Goal: Information Seeking & Learning: Learn about a topic

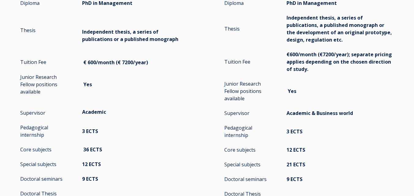
scroll to position [1041, 0]
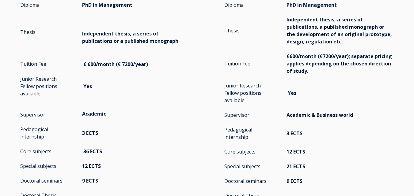
click at [303, 7] on p "PhD in Management" at bounding box center [339, 4] width 107 height 7
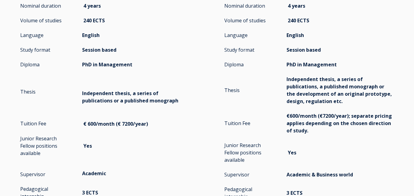
scroll to position [980, 0]
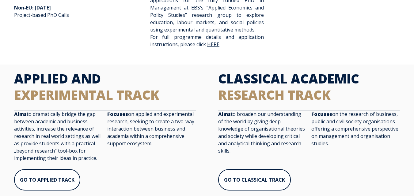
scroll to position [306, 0]
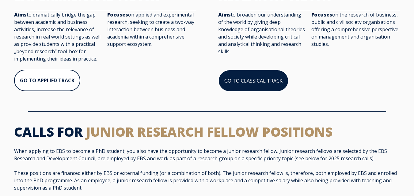
click at [250, 82] on link "GO TO CLASSICAL TRACK" at bounding box center [253, 81] width 70 height 22
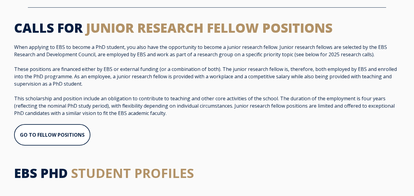
scroll to position [459, 0]
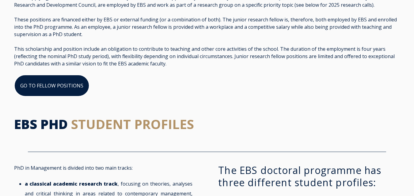
click at [47, 87] on link "GO TO FELLOW POSITIONS" at bounding box center [51, 86] width 75 height 22
